Goal: Find specific page/section: Find specific page/section

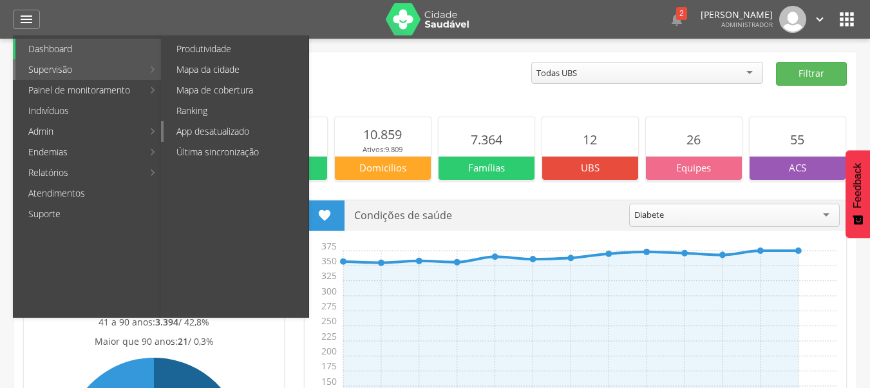
click at [209, 126] on link "App desatualizado" at bounding box center [236, 131] width 145 height 21
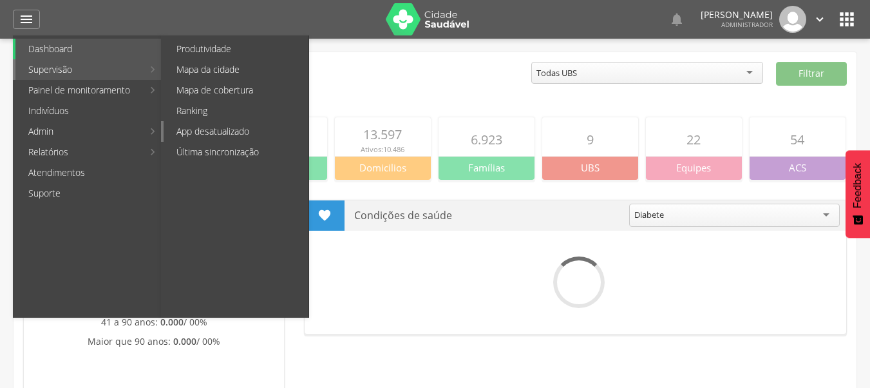
click at [239, 126] on link "App desatualizado" at bounding box center [236, 131] width 145 height 21
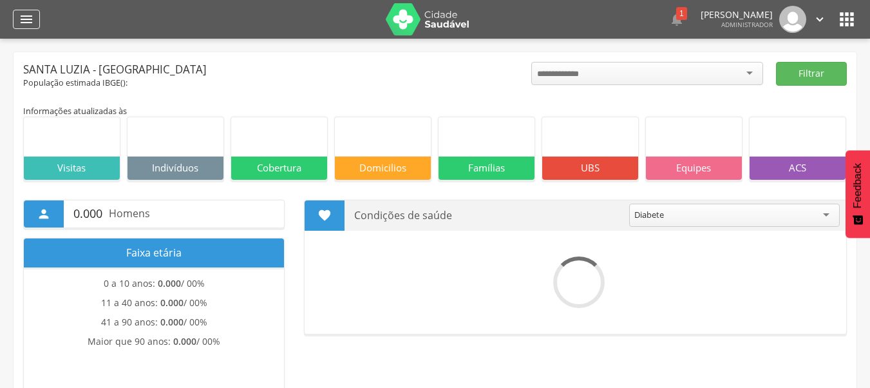
click at [20, 17] on icon "" at bounding box center [26, 19] width 15 height 15
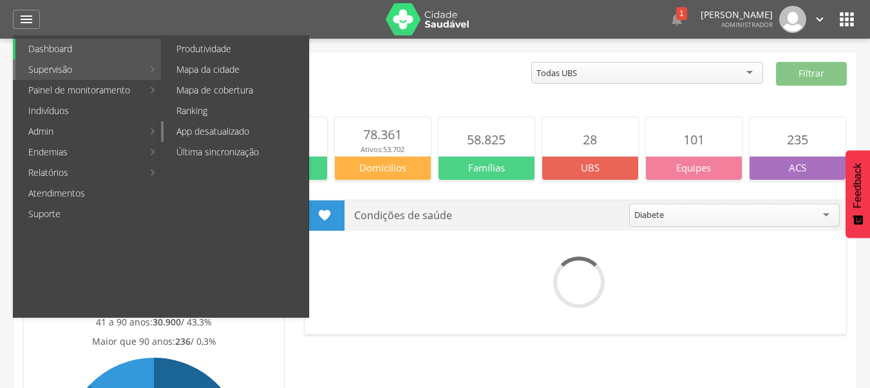
click at [228, 129] on link "App desatualizado" at bounding box center [236, 131] width 145 height 21
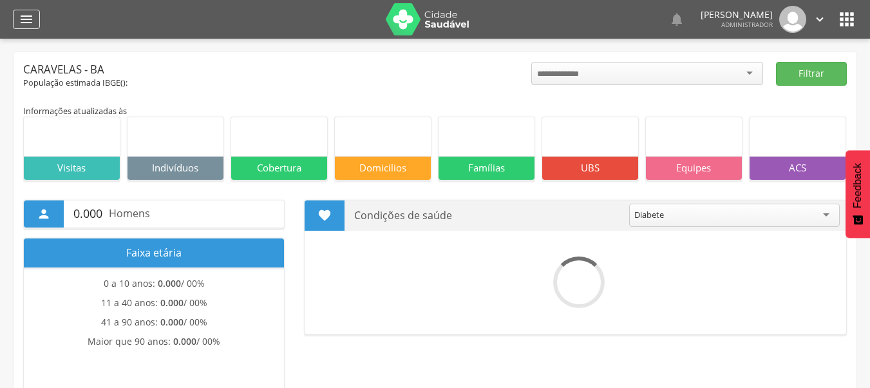
click at [30, 19] on icon "" at bounding box center [26, 19] width 15 height 15
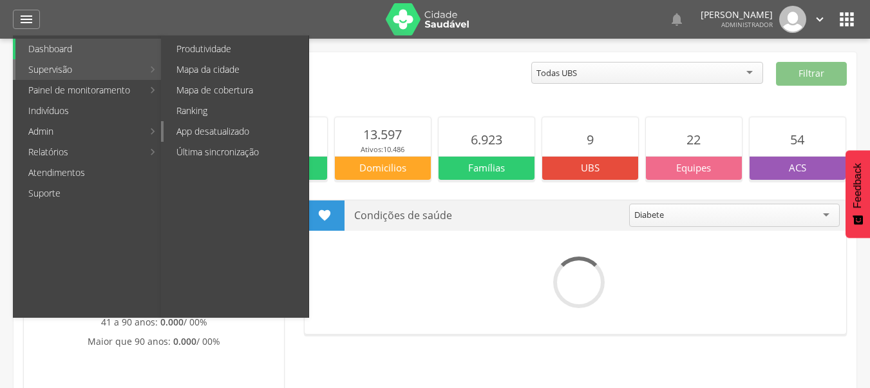
click at [223, 129] on link "App desatualizado" at bounding box center [236, 131] width 145 height 21
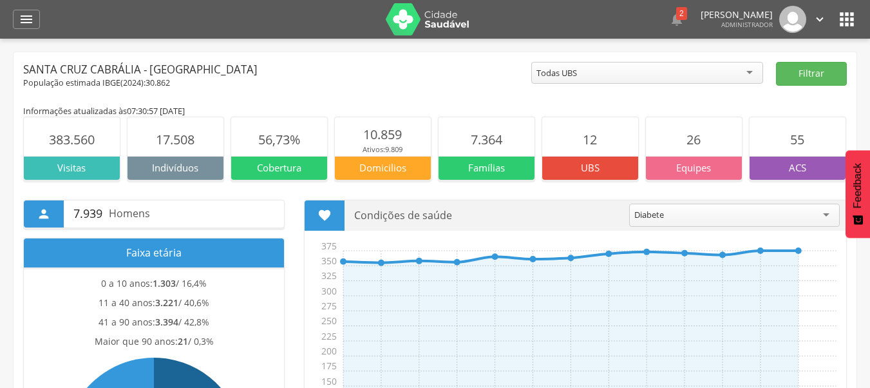
click at [32, 30] on div " Dashboard Supervisão Produtividade Mapa da cidade Mapa de cobertura Ranking A…" at bounding box center [435, 19] width 844 height 39
click at [27, 20] on icon "" at bounding box center [26, 19] width 15 height 15
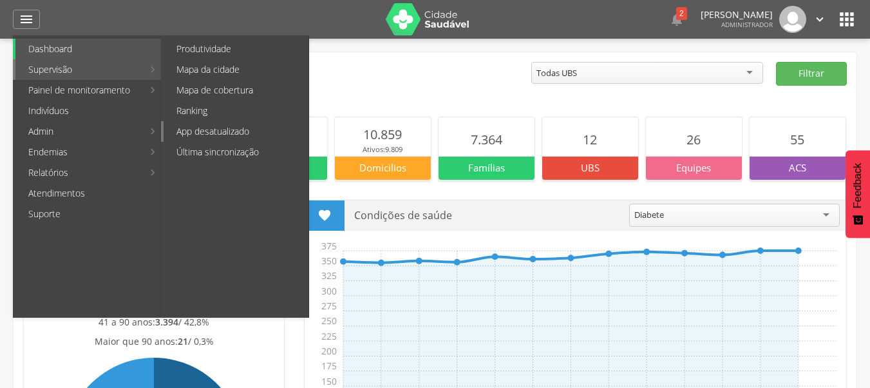
click at [254, 130] on link "App desatualizado" at bounding box center [236, 131] width 145 height 21
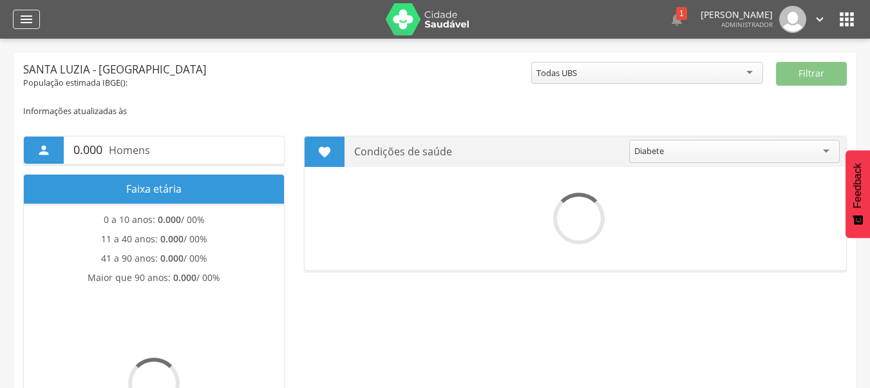
click at [32, 15] on icon "" at bounding box center [26, 19] width 15 height 15
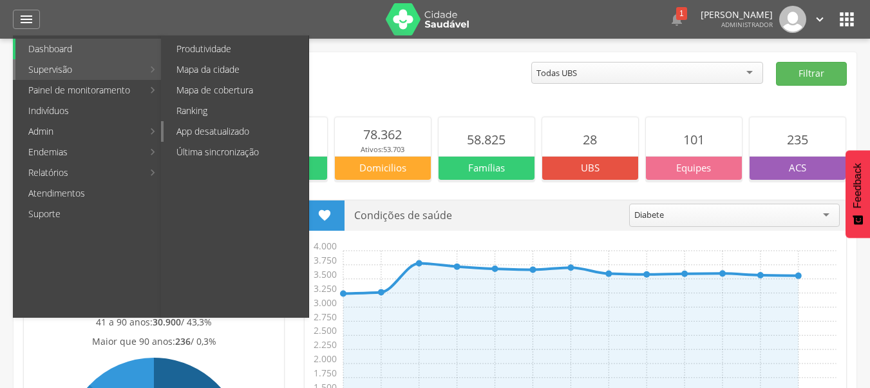
click at [272, 126] on link "App desatualizado" at bounding box center [236, 131] width 145 height 21
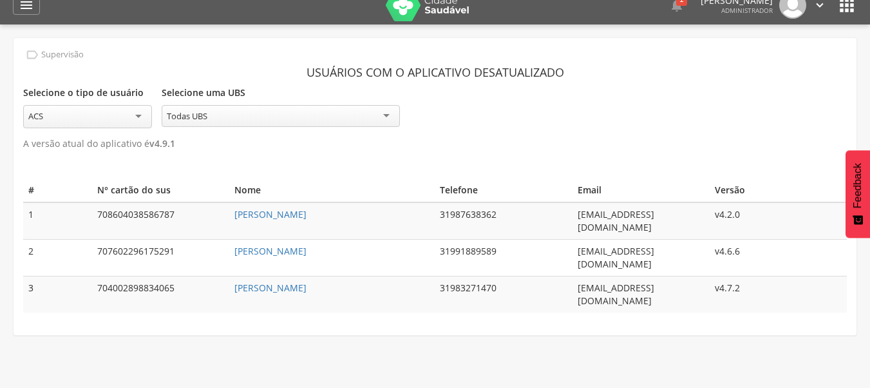
scroll to position [39, 0]
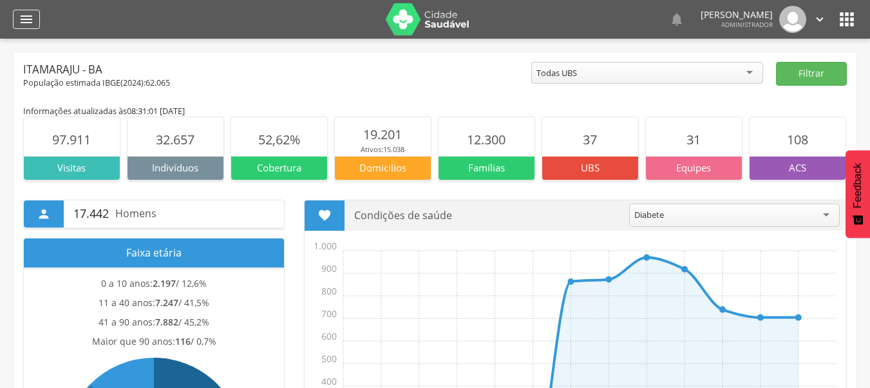
click at [32, 21] on icon "" at bounding box center [26, 19] width 15 height 15
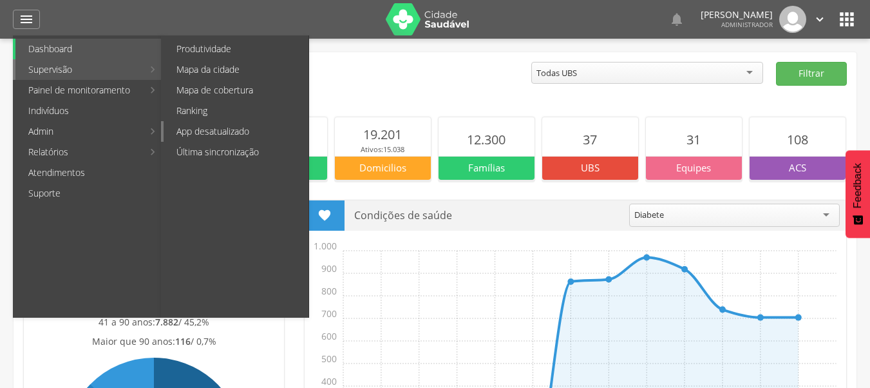
click at [245, 126] on link "App desatualizado" at bounding box center [236, 131] width 145 height 21
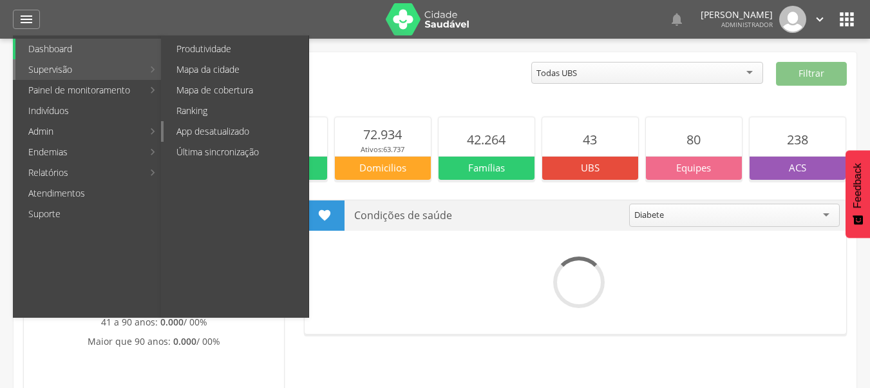
click at [222, 126] on link "App desatualizado" at bounding box center [236, 131] width 145 height 21
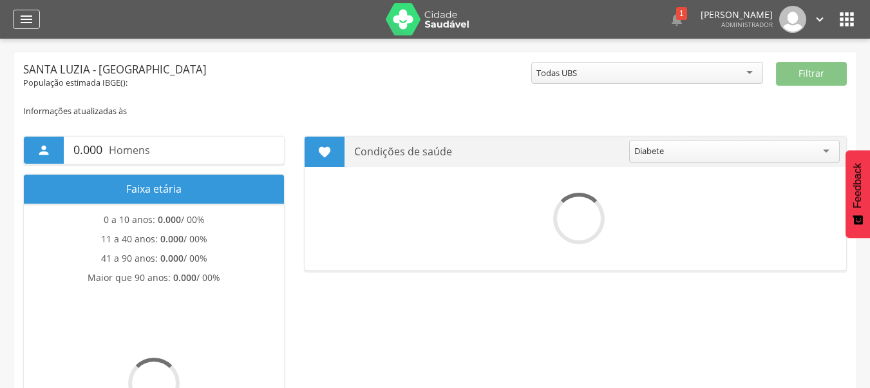
click at [26, 17] on icon "" at bounding box center [26, 19] width 15 height 15
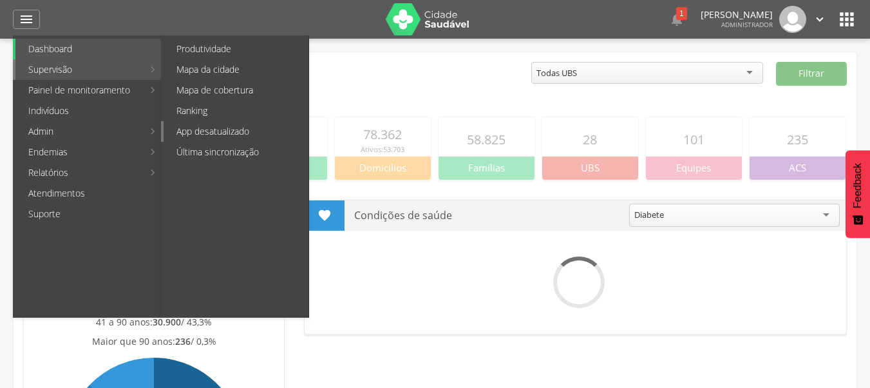
click at [211, 122] on link "App desatualizado" at bounding box center [236, 131] width 145 height 21
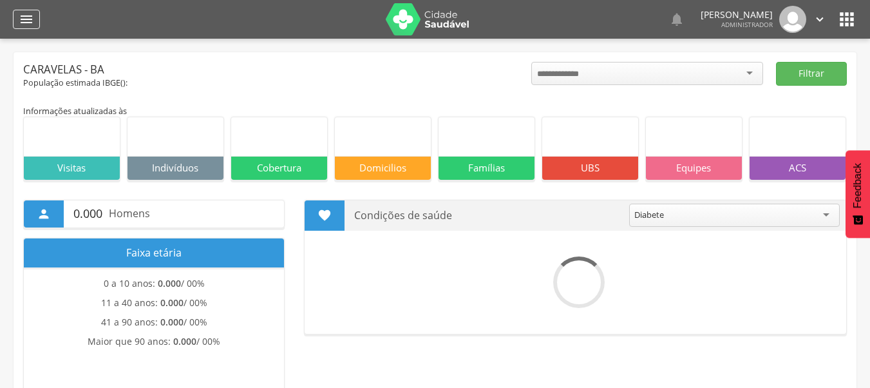
click at [33, 15] on icon "" at bounding box center [26, 19] width 15 height 15
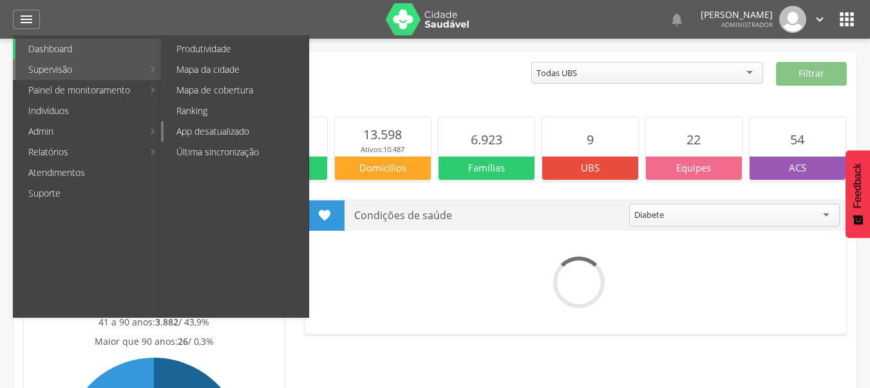
click at [228, 131] on link "App desatualizado" at bounding box center [236, 131] width 145 height 21
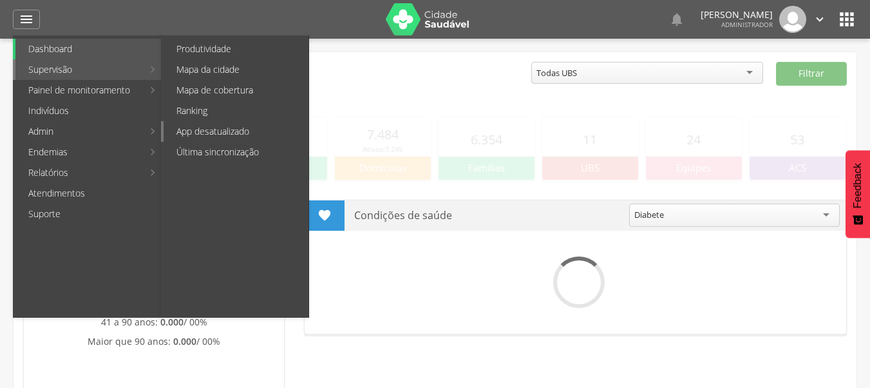
click at [249, 124] on link "App desatualizado" at bounding box center [236, 131] width 145 height 21
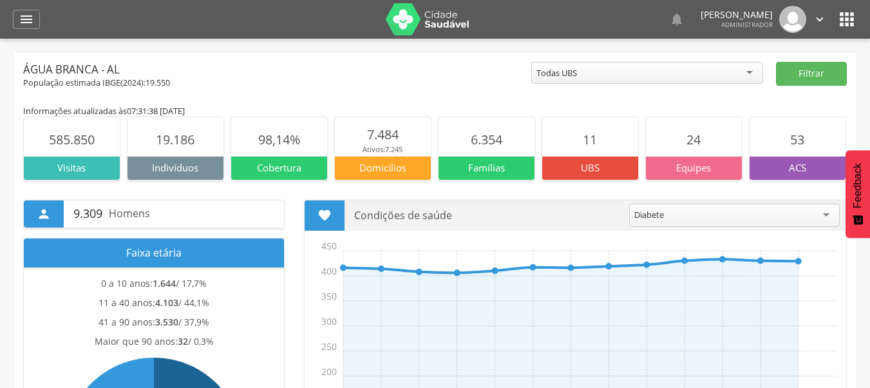
click at [844, 26] on icon "" at bounding box center [846, 19] width 21 height 21
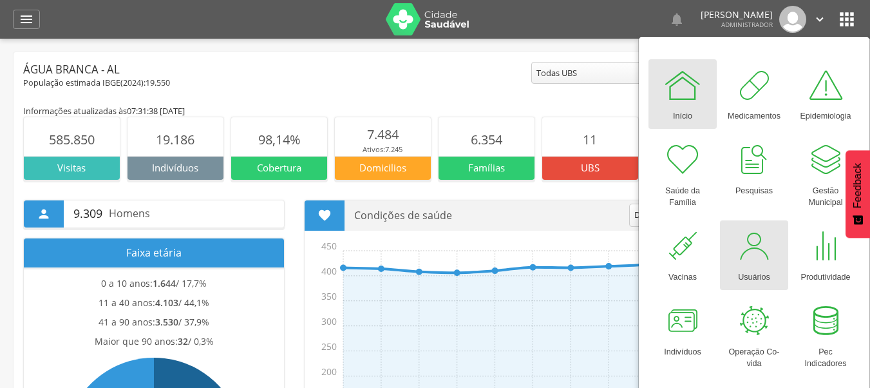
click at [751, 241] on div at bounding box center [754, 246] width 39 height 39
